Goal: Task Accomplishment & Management: Use online tool/utility

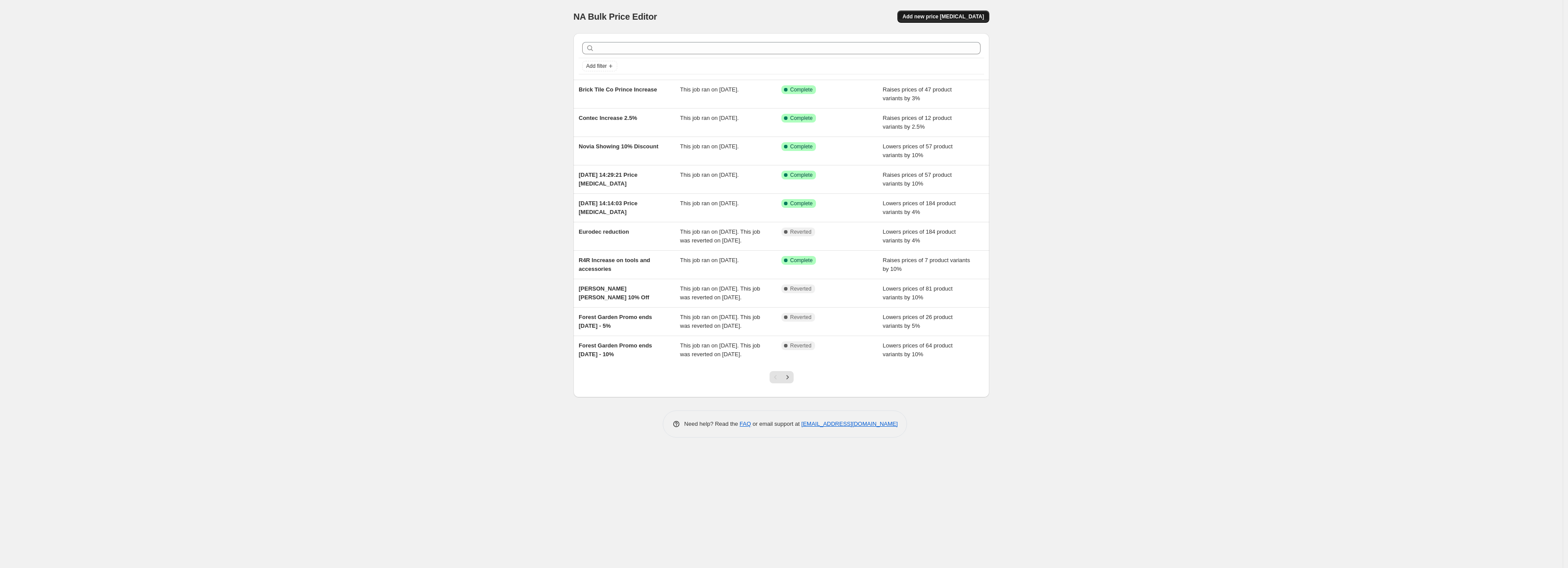
click at [948, 17] on span "Add new price [MEDICAL_DATA]" at bounding box center [943, 17] width 81 height 7
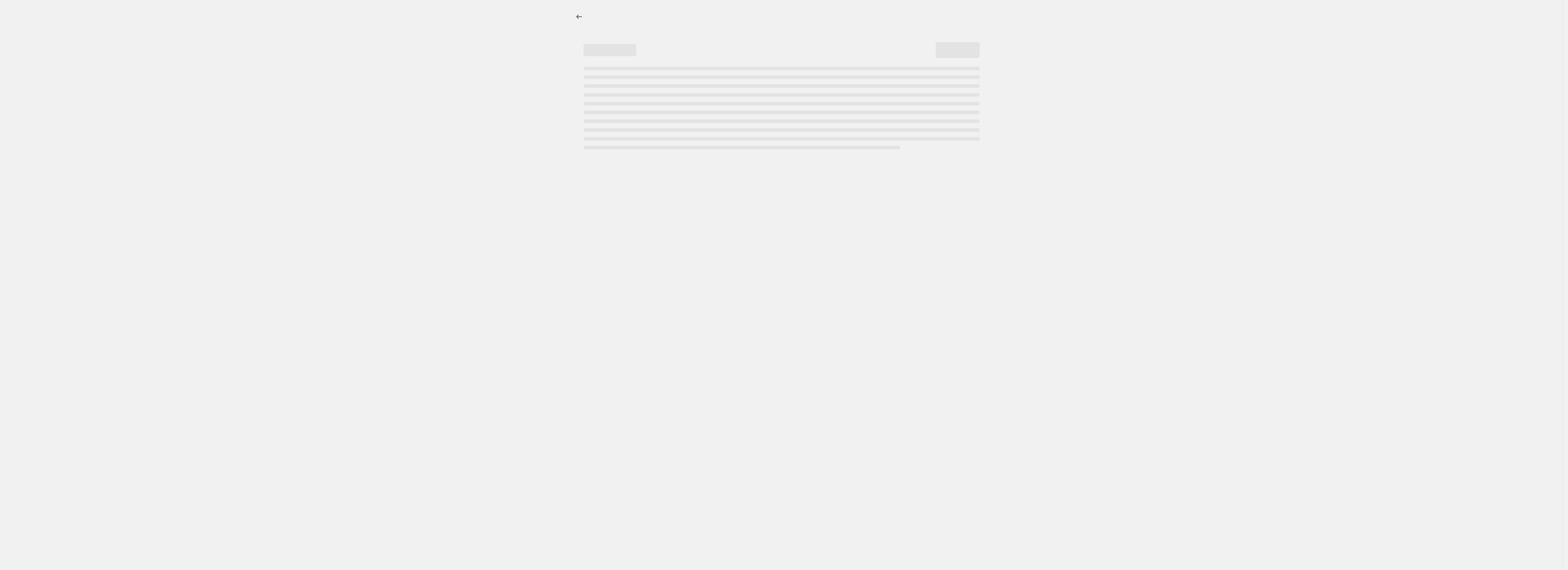
select select "percentage"
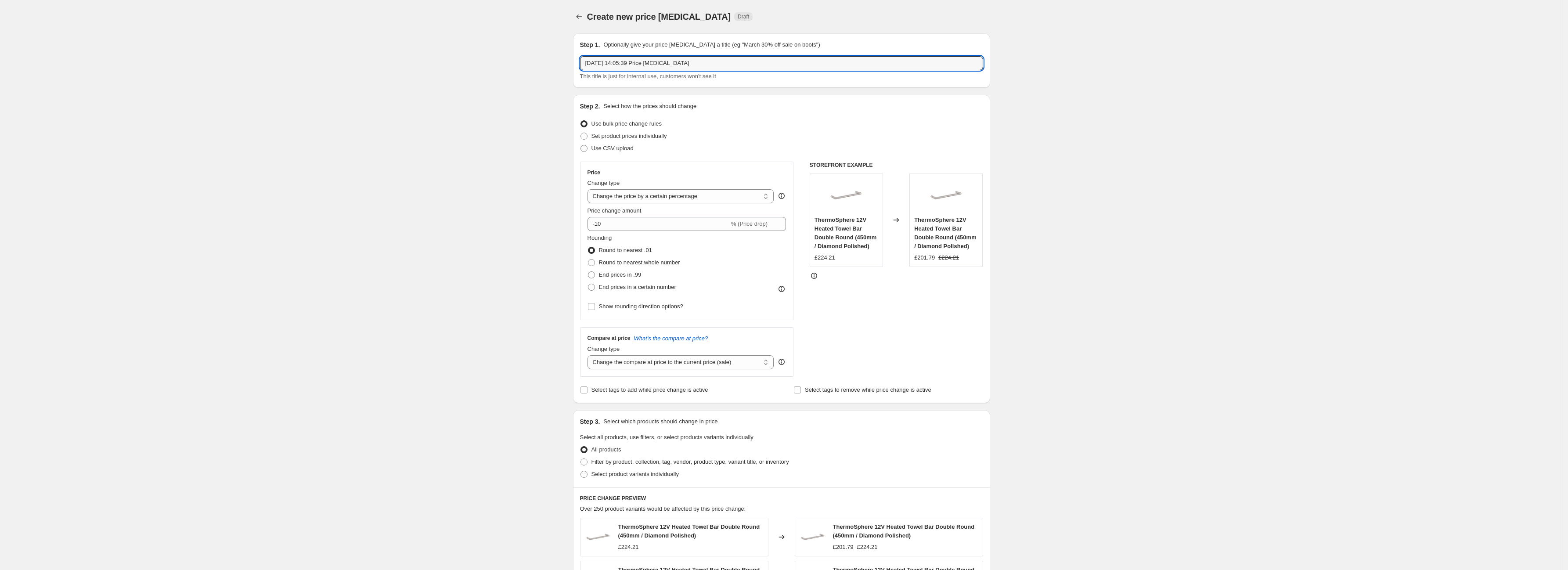
drag, startPoint x: 720, startPoint y: 67, endPoint x: 521, endPoint y: 45, distance: 200.2
click at [469, 69] on div "Create new price [MEDICAL_DATA]. This page is ready Create new price [MEDICAL_D…" at bounding box center [781, 445] width 1562 height 891
type input "RoofArt Price Drop - 5%"
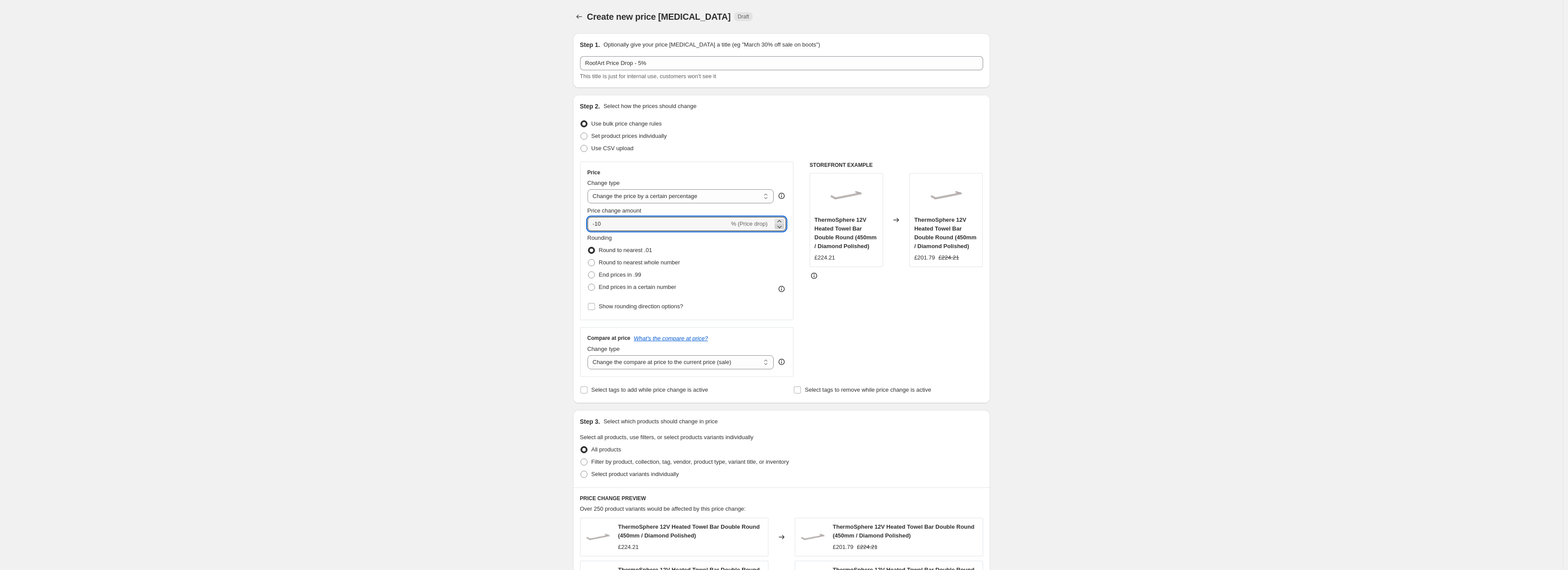
click at [782, 225] on icon at bounding box center [779, 226] width 8 height 8
click at [782, 220] on icon at bounding box center [779, 221] width 8 height 8
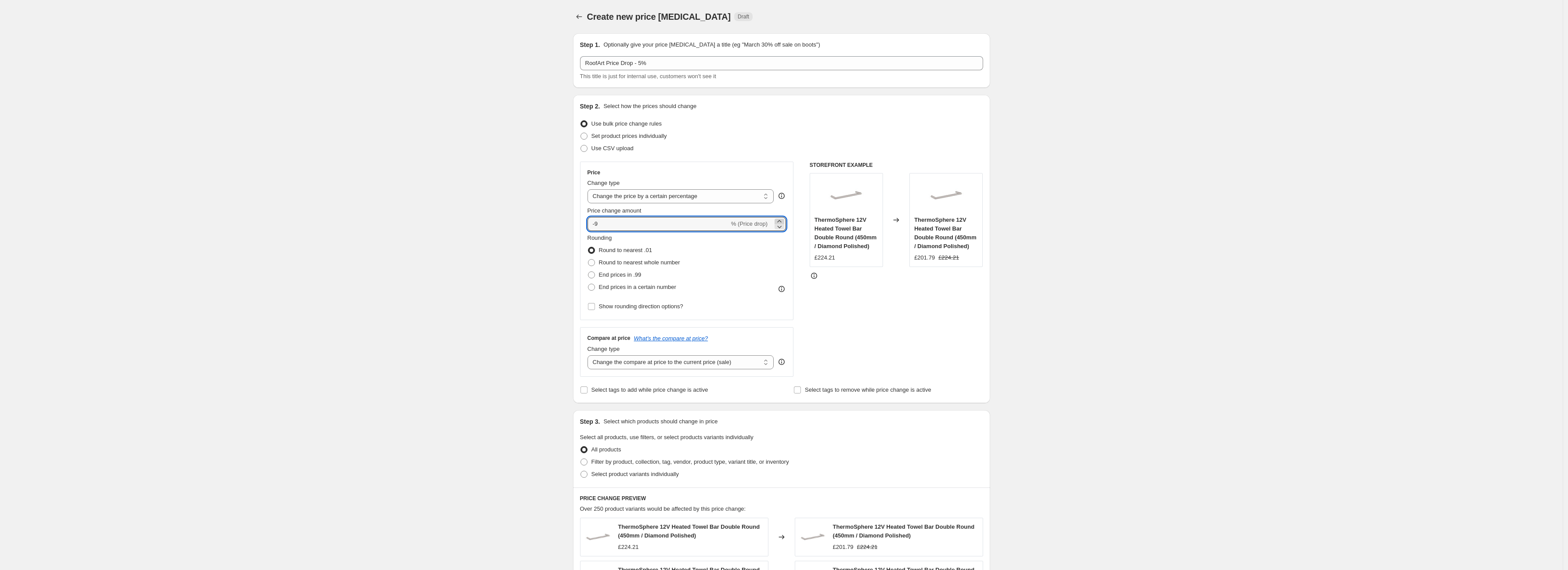
click at [782, 220] on icon at bounding box center [779, 221] width 8 height 8
click at [783, 220] on icon at bounding box center [779, 221] width 8 height 8
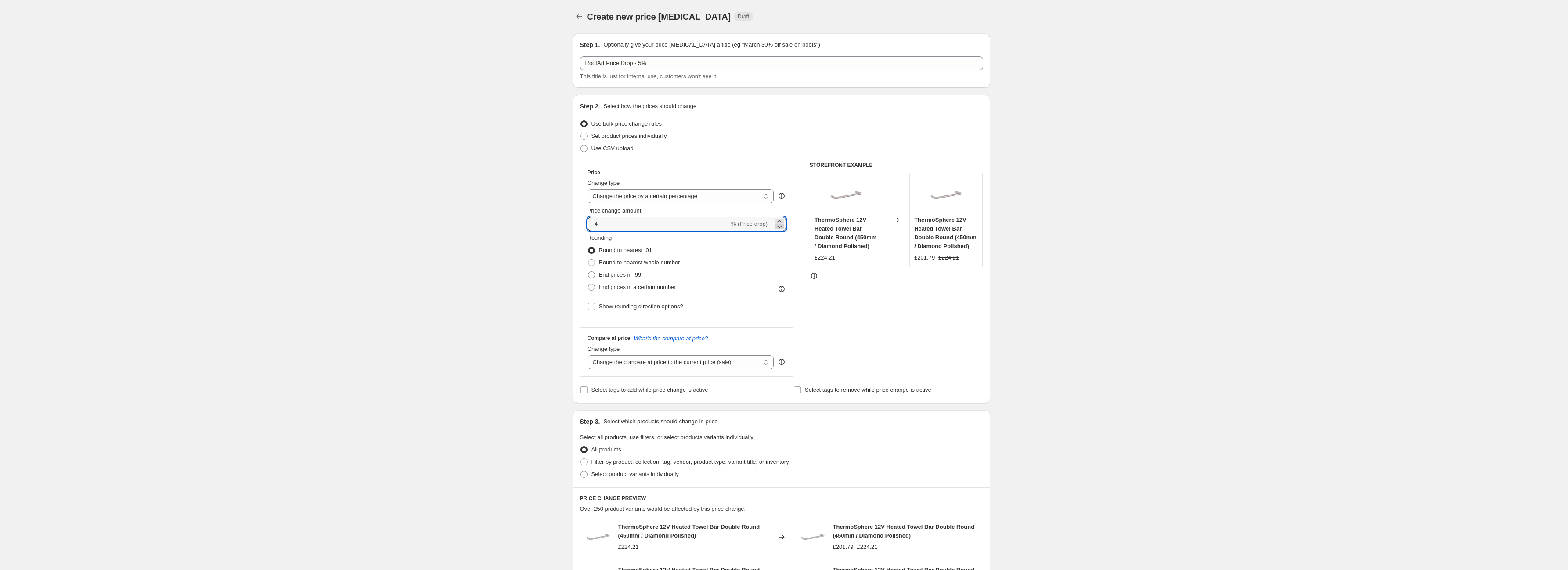
click at [782, 229] on icon at bounding box center [779, 226] width 8 height 8
click at [782, 228] on icon at bounding box center [779, 226] width 8 height 8
click at [782, 218] on icon at bounding box center [779, 221] width 8 height 8
type input "-5"
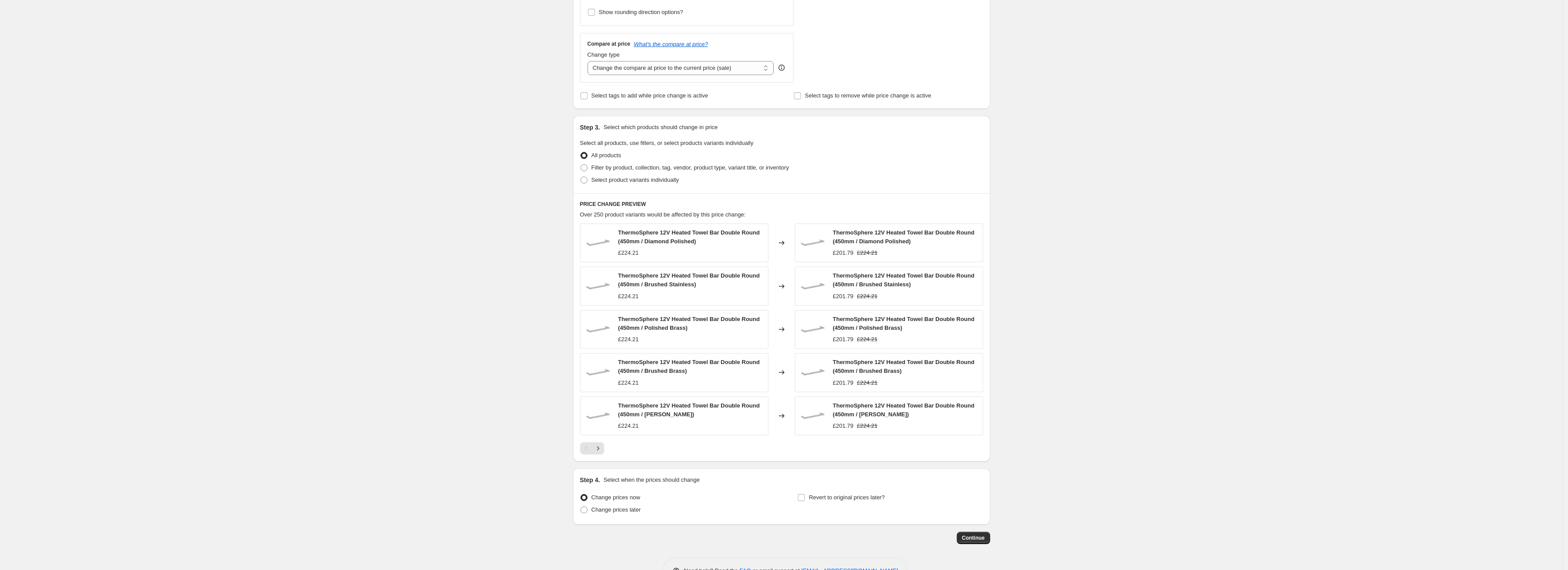
scroll to position [323, 0]
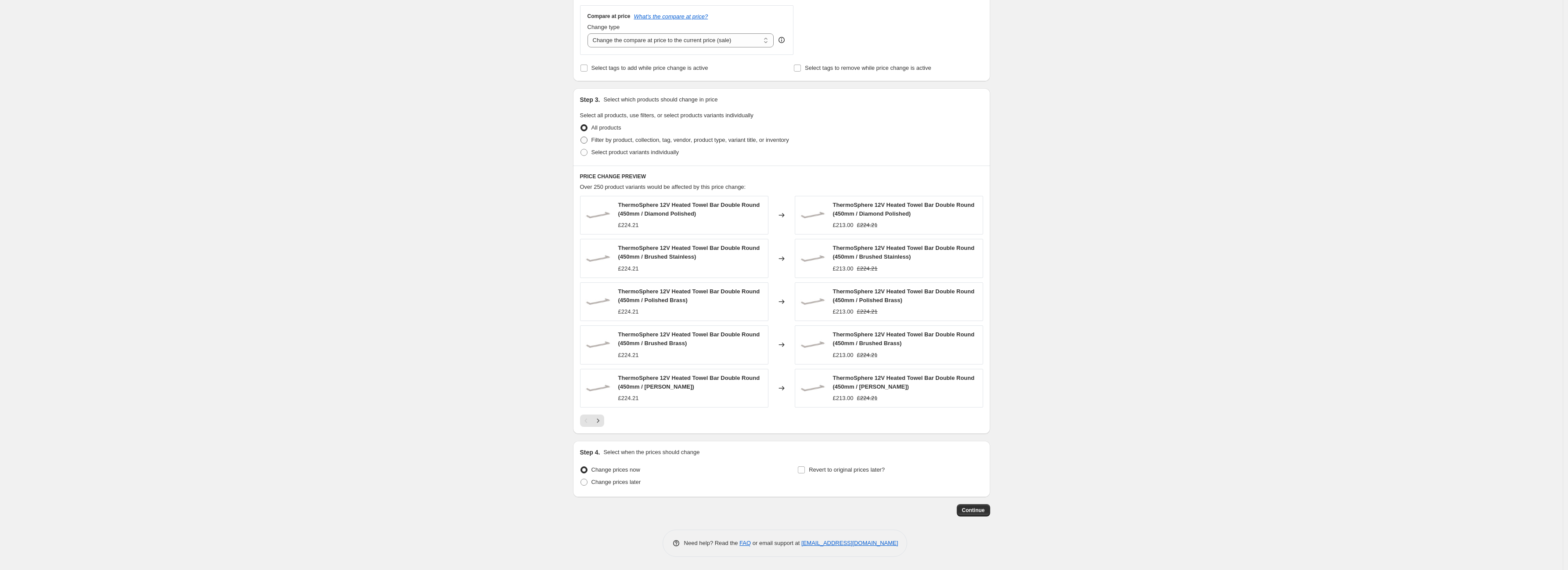
click at [624, 140] on span "Filter by product, collection, tag, vendor, product type, variant title, or inv…" at bounding box center [690, 140] width 197 height 6
click at [581, 137] on input "Filter by product, collection, tag, vendor, product type, variant title, or inv…" at bounding box center [581, 137] width 1 height 1
radio input "true"
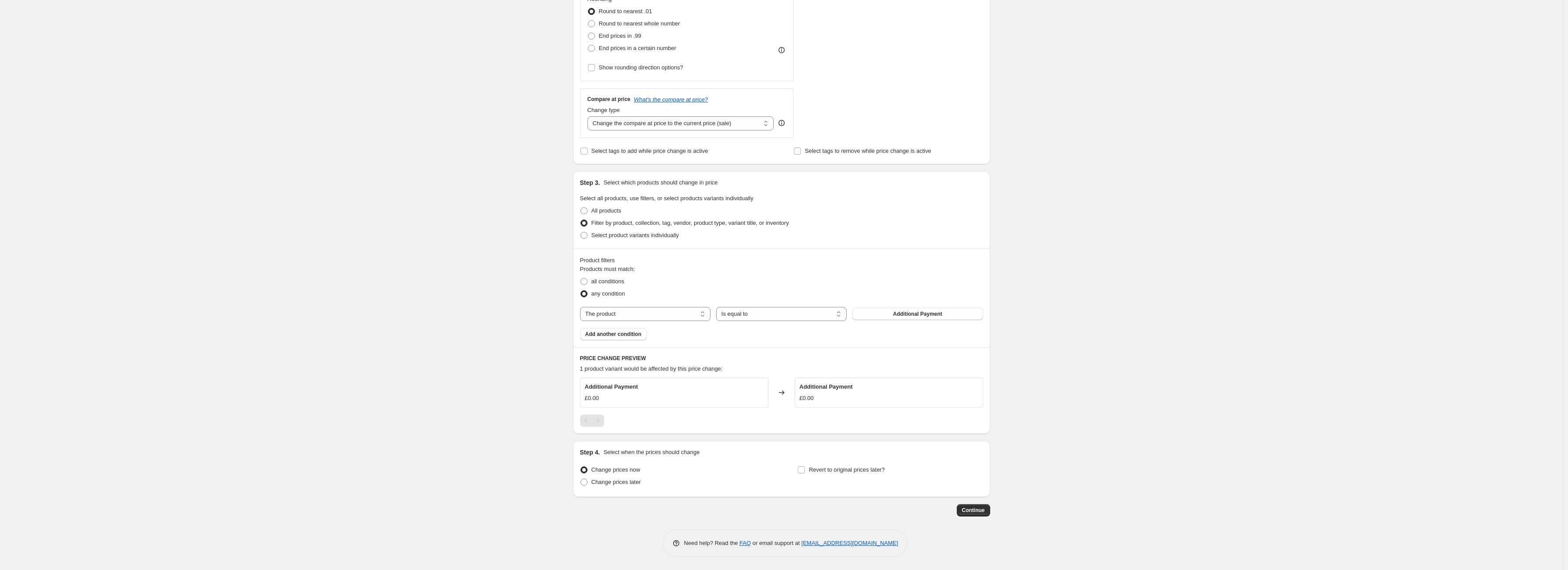
scroll to position [240, 0]
click at [701, 313] on select "The product The product's collection The product's tag The product's vendor The…" at bounding box center [645, 314] width 130 height 14
select select "vendor"
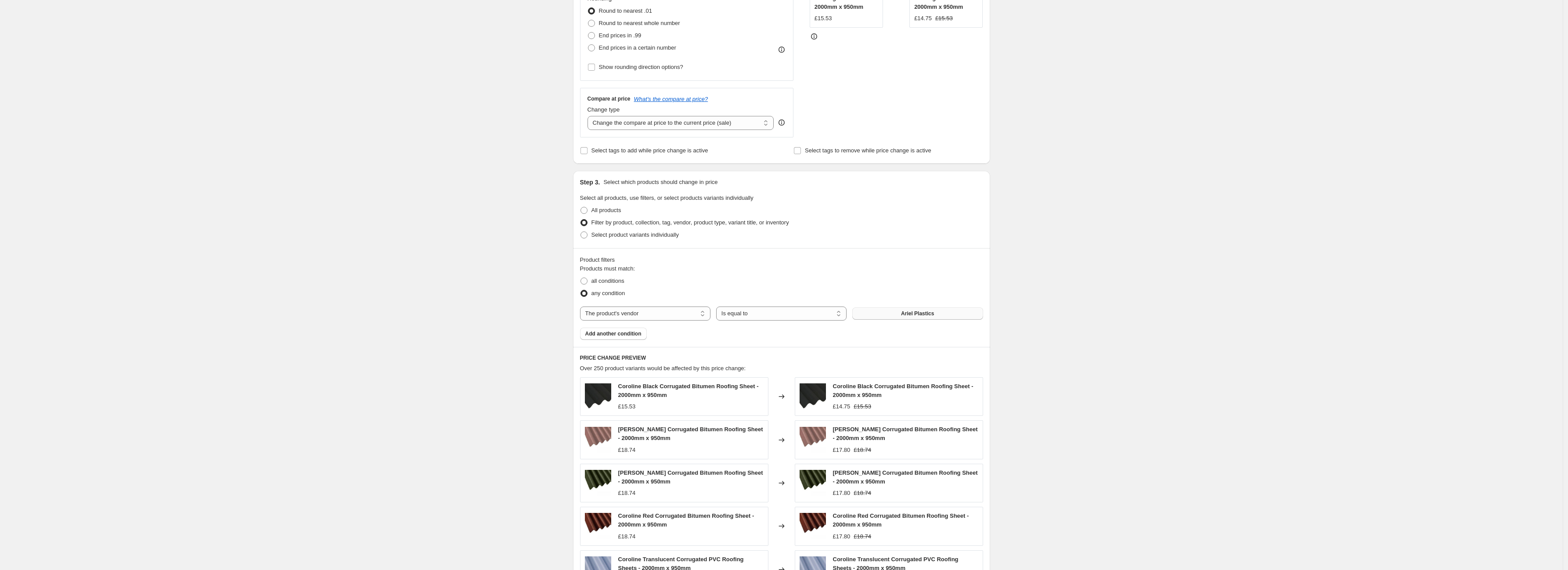
click at [877, 314] on button "Ariel Plastics" at bounding box center [917, 313] width 130 height 12
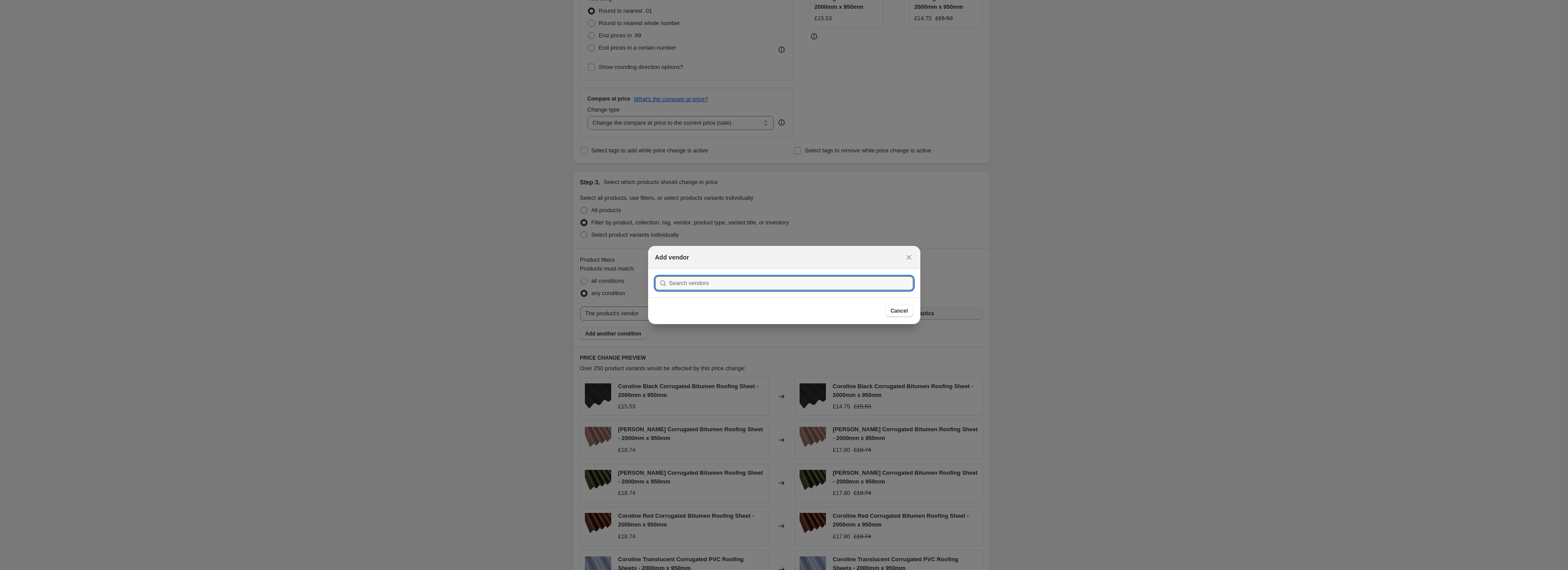
scroll to position [0, 0]
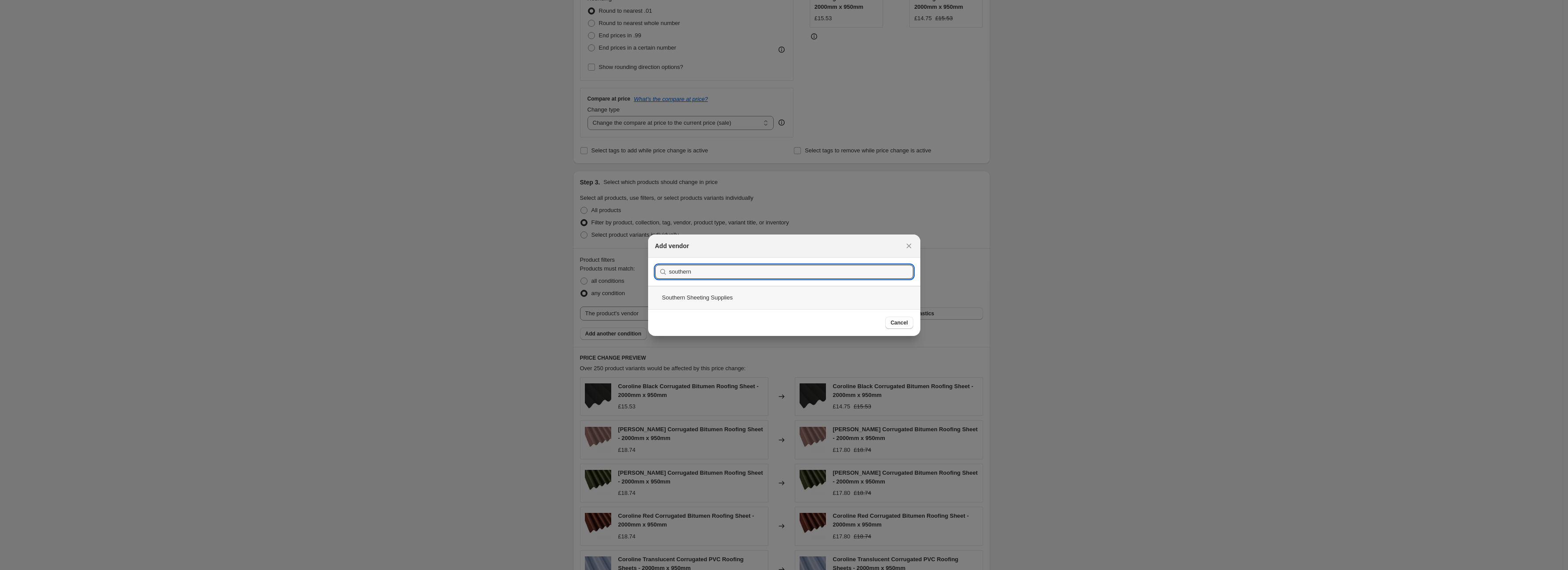
type input "southern"
click at [790, 300] on div "Southern Sheeting Supplies" at bounding box center [784, 297] width 272 height 23
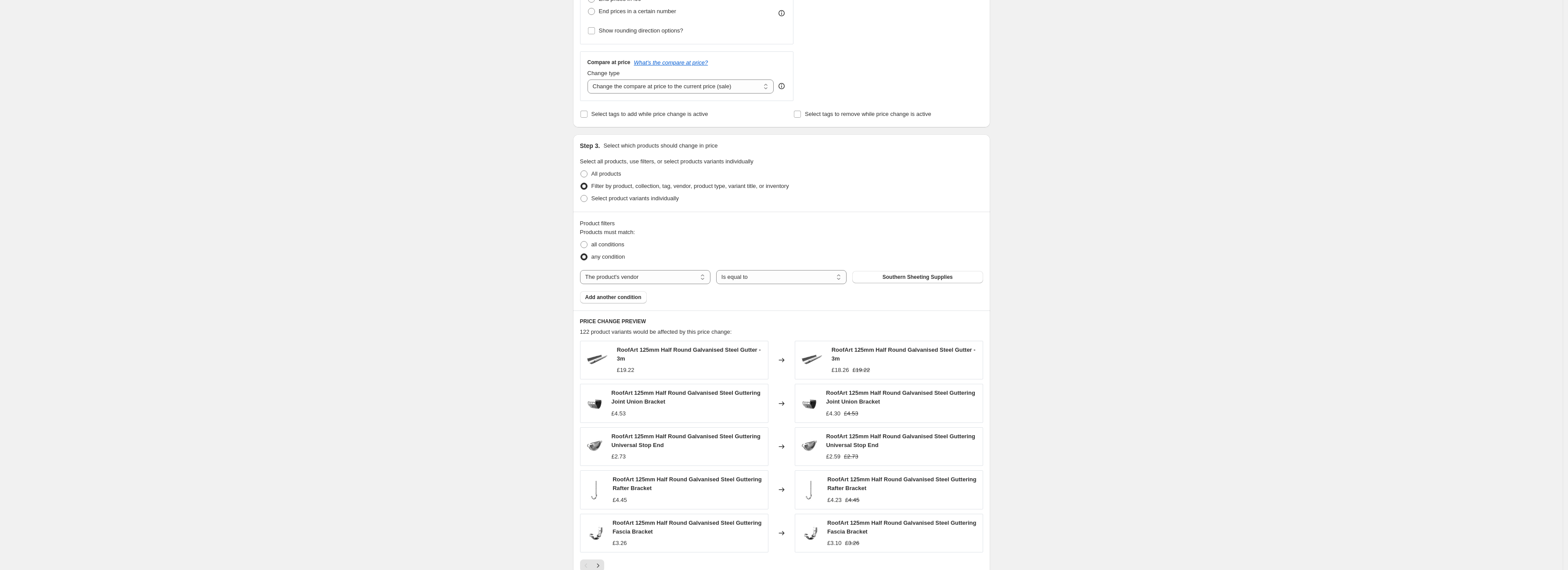
scroll to position [421, 0]
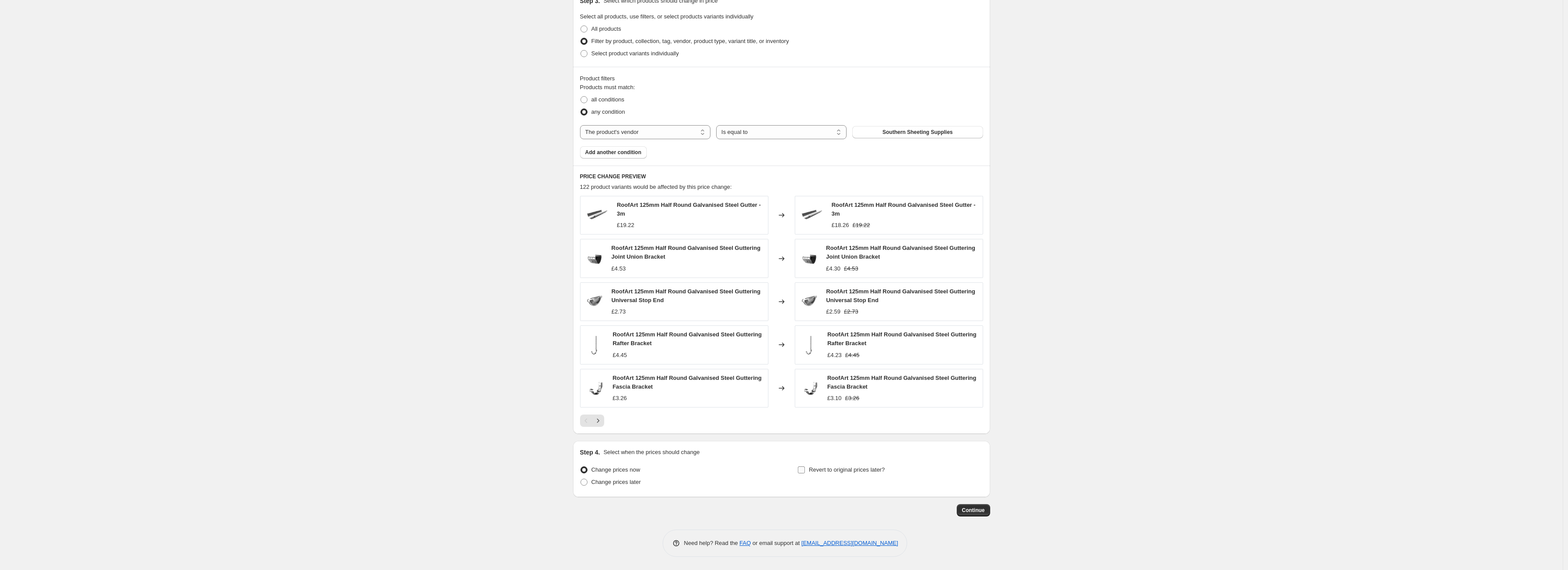
click at [823, 470] on span "Revert to original prices later?" at bounding box center [847, 469] width 76 height 6
click at [805, 470] on input "Revert to original prices later?" at bounding box center [801, 470] width 7 height 7
checkbox input "true"
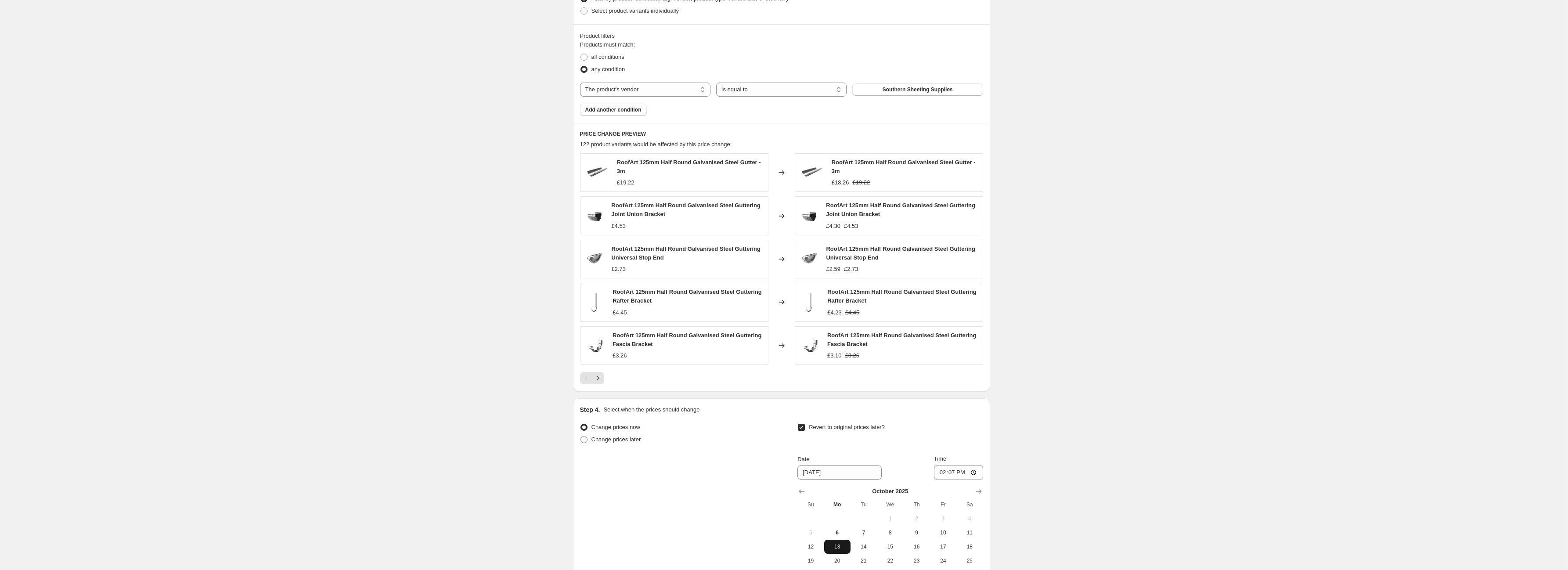
scroll to position [571, 0]
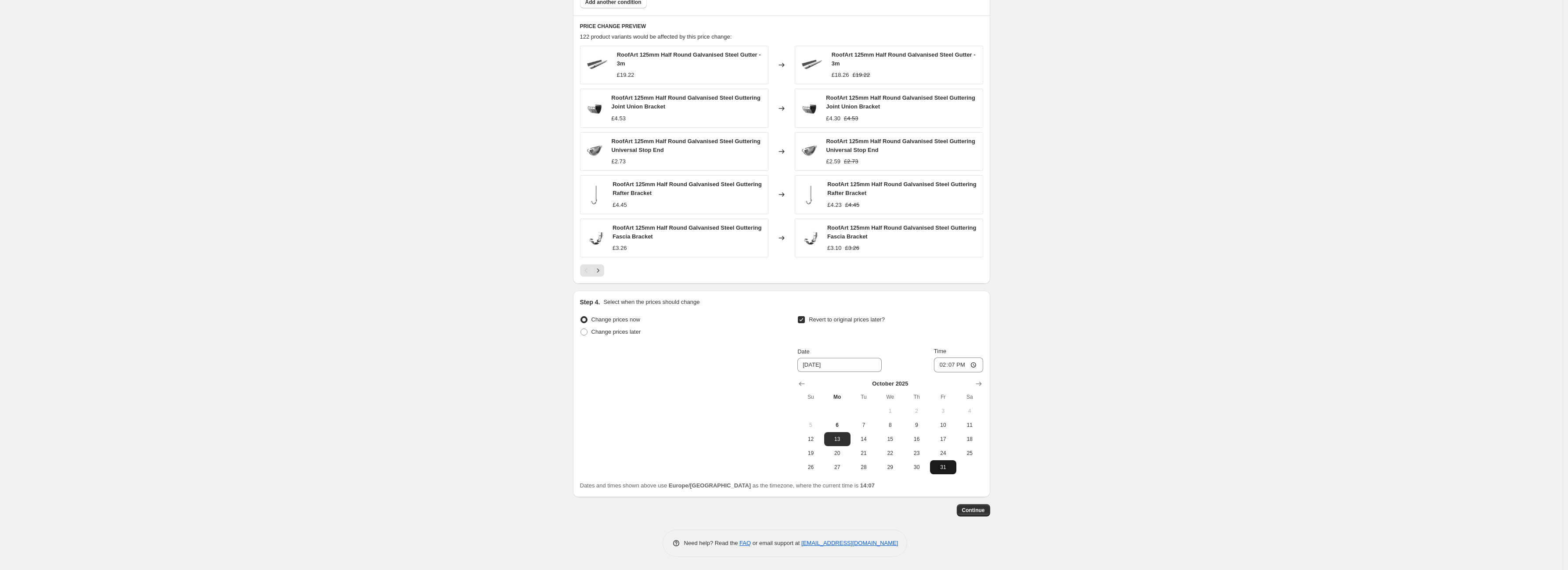
click at [946, 464] on span "31" at bounding box center [943, 467] width 19 height 7
type input "[DATE]"
click at [958, 361] on input "14:07" at bounding box center [958, 364] width 49 height 15
click at [977, 368] on input "14:07" at bounding box center [958, 364] width 49 height 15
click at [975, 364] on input "14:07" at bounding box center [958, 364] width 49 height 15
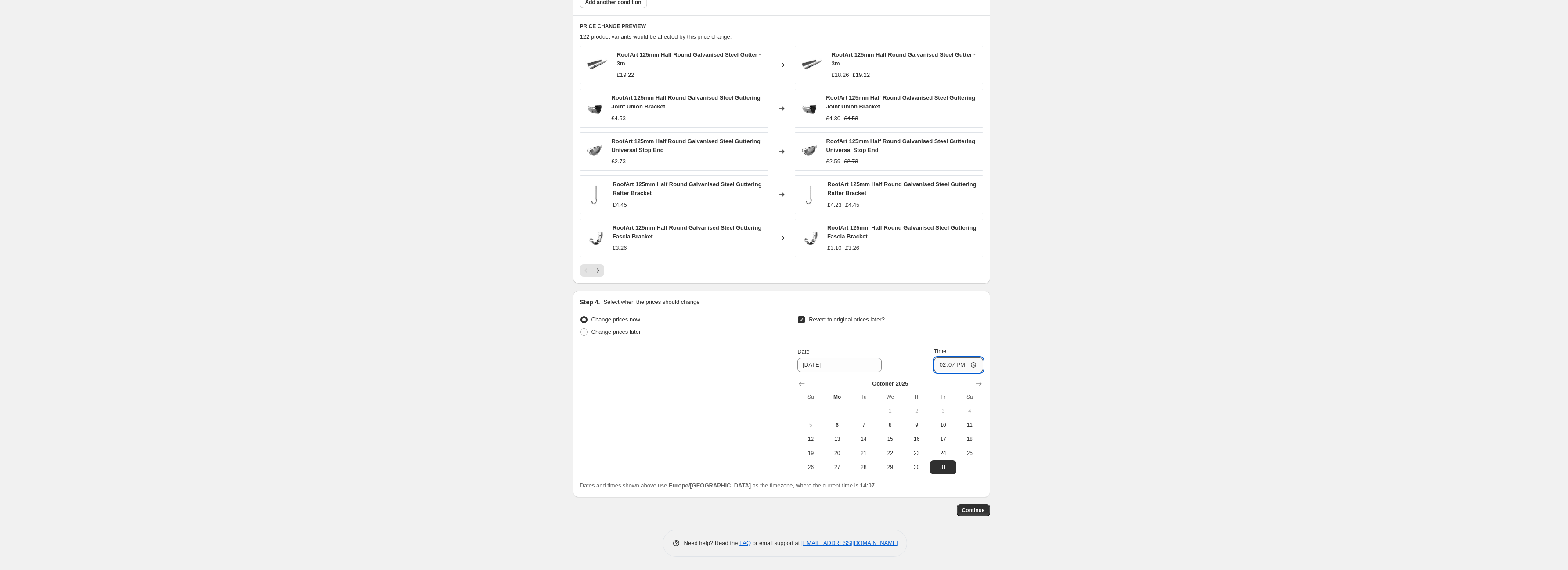
click at [975, 364] on input "14:07" at bounding box center [958, 364] width 49 height 15
type input "23:59"
click at [975, 504] on button "Continue" at bounding box center [973, 509] width 33 height 12
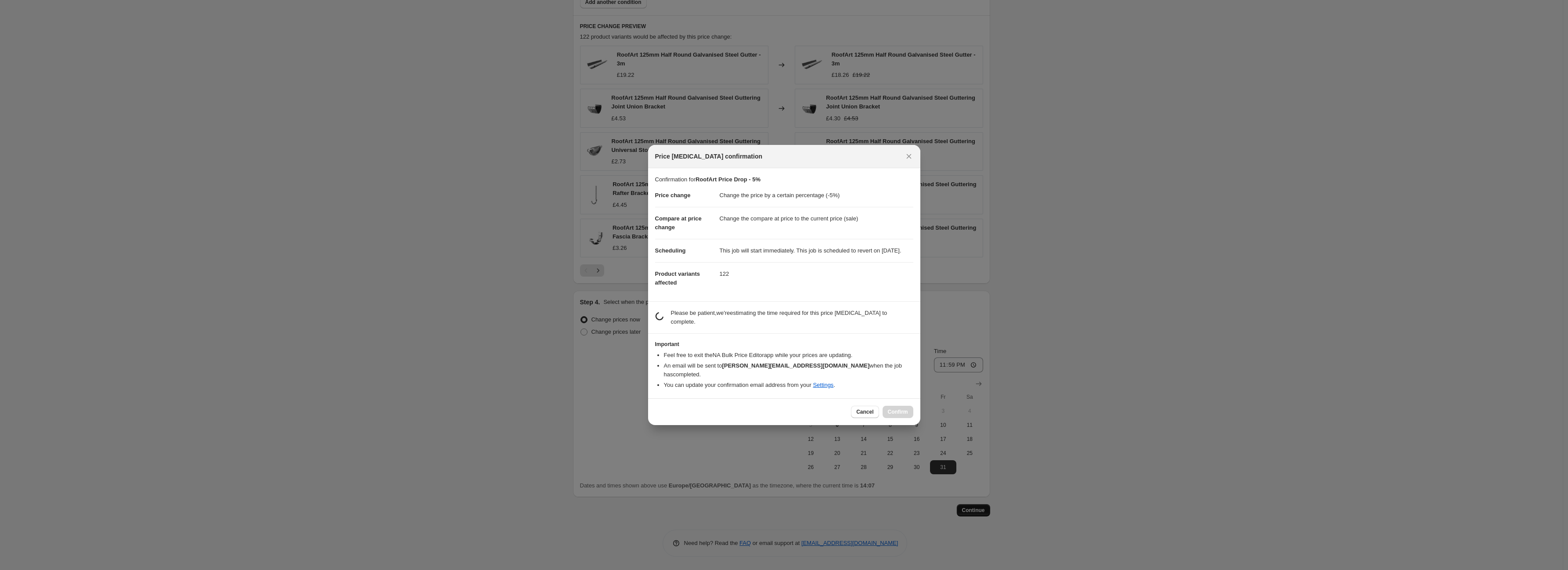
scroll to position [0, 0]
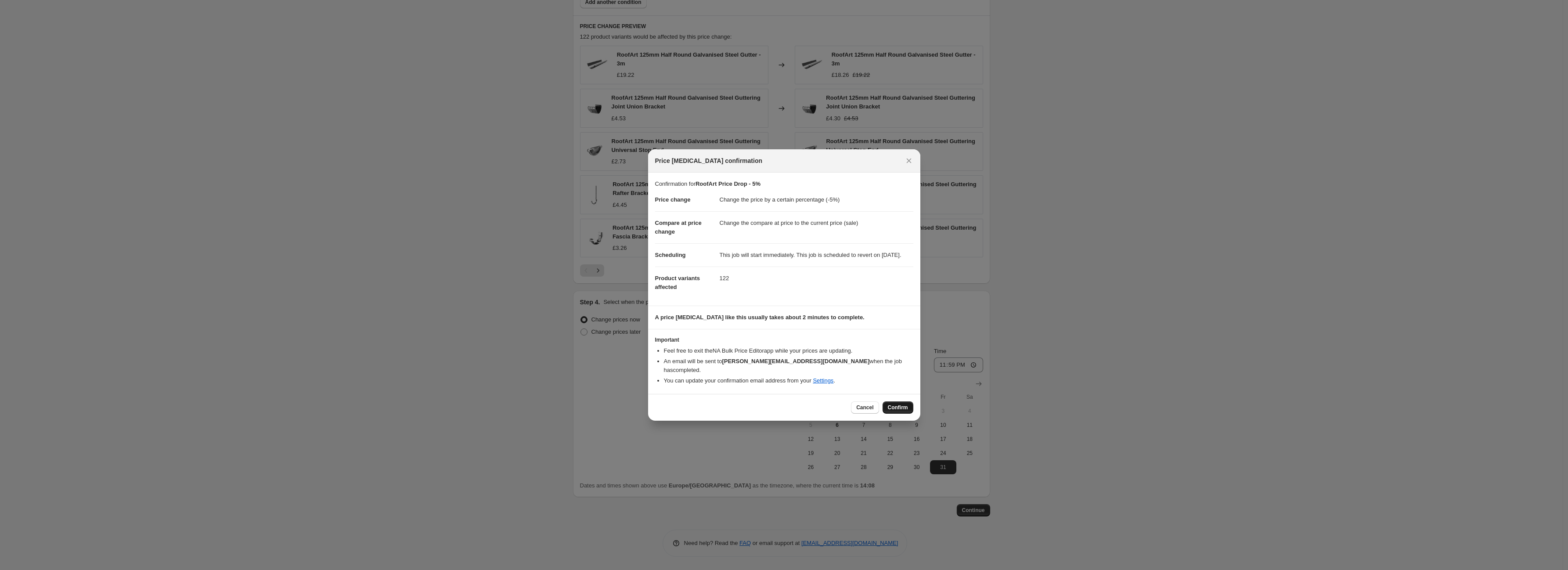
click at [902, 404] on span "Confirm" at bounding box center [898, 407] width 20 height 7
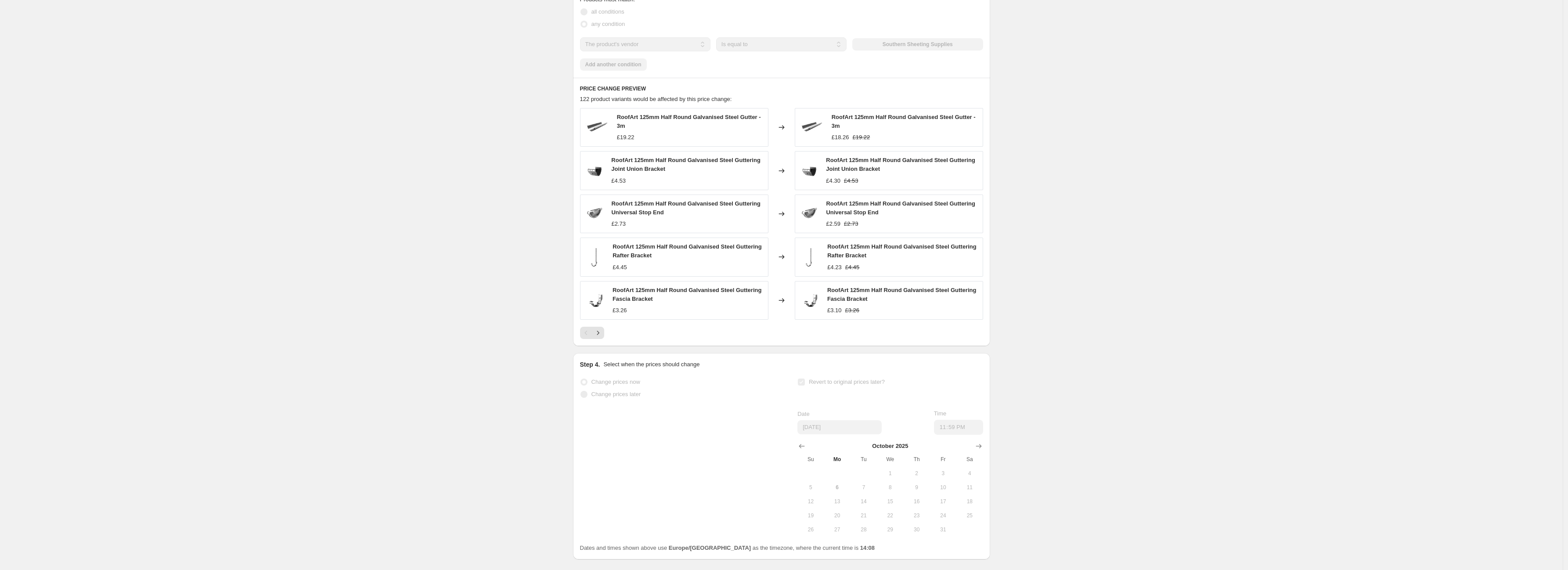
scroll to position [594, 0]
